Goal: Register for event/course

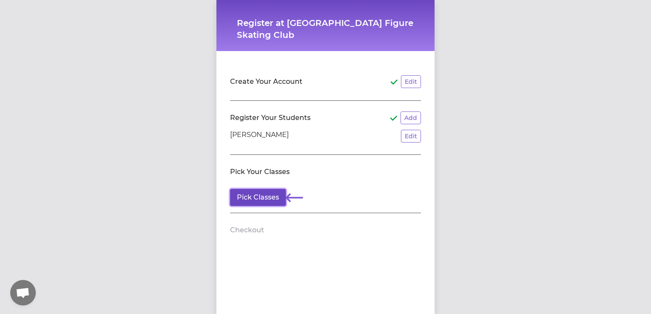
click at [262, 198] on button "Pick Classes" at bounding box center [258, 197] width 56 height 17
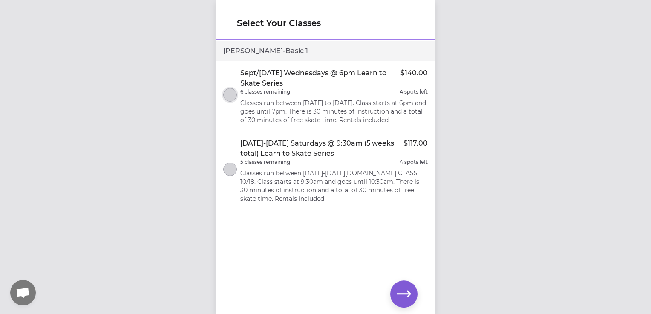
click at [232, 99] on button "select class" at bounding box center [230, 95] width 14 height 14
click at [404, 293] on icon "button" at bounding box center [404, 294] width 14 height 14
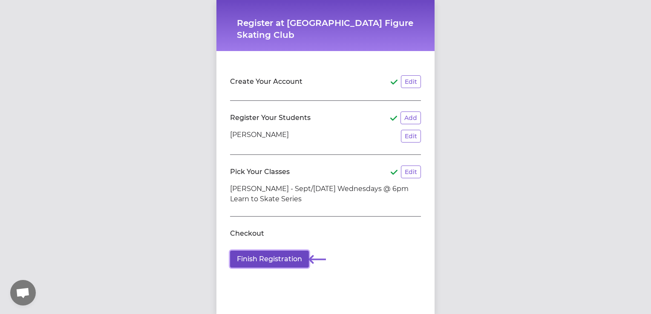
click at [284, 262] on button "Finish Registration" at bounding box center [269, 259] width 79 height 17
